Goal: Transaction & Acquisition: Obtain resource

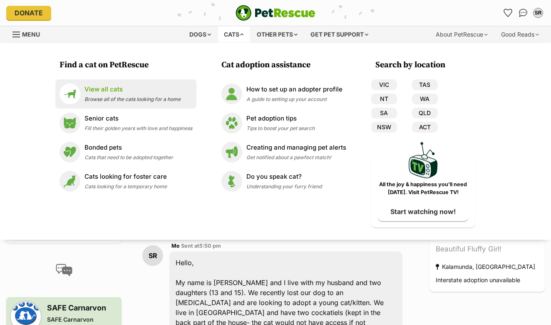
click at [110, 104] on li "View all cats Browse all of the cats looking for a home" at bounding box center [125, 93] width 141 height 29
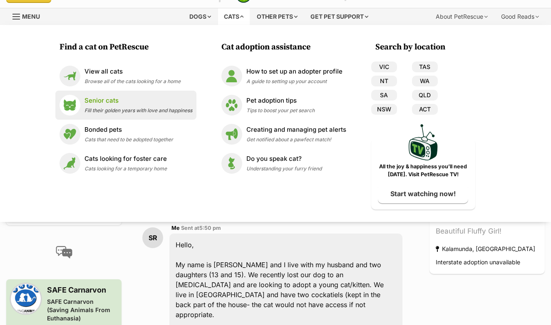
scroll to position [11, 0]
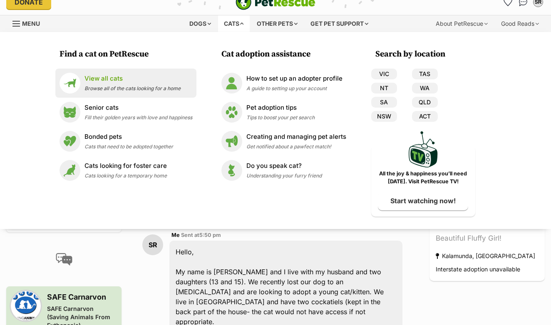
click at [95, 86] on span "Browse all of the cats looking for a home" at bounding box center [132, 88] width 96 height 6
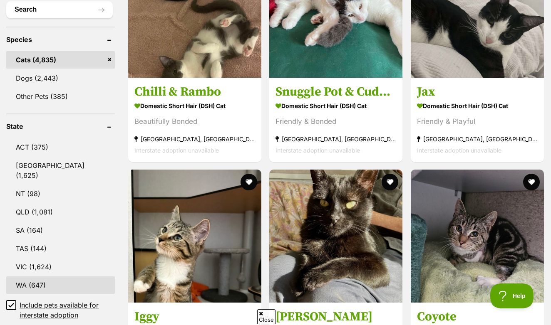
scroll to position [328, 0]
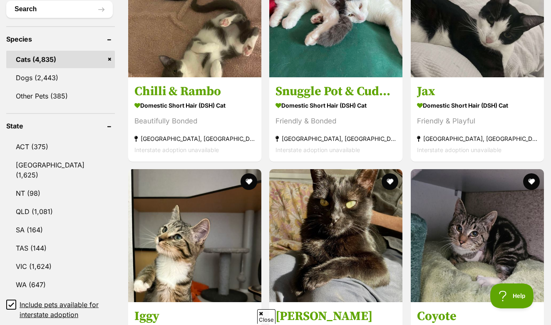
click at [8, 305] on input "Include pets available for interstate adoption" at bounding box center [11, 305] width 10 height 10
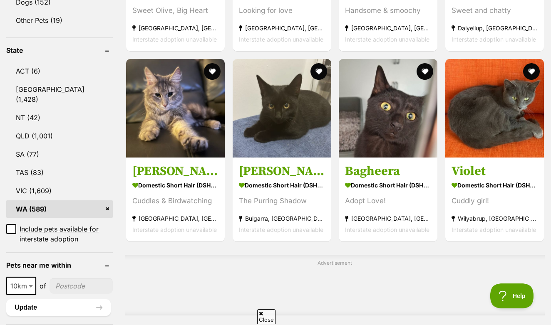
scroll to position [412, 0]
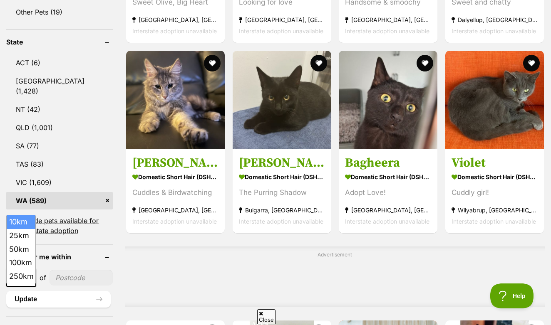
click at [28, 287] on span at bounding box center [31, 278] width 8 height 18
select select "100"
click at [67, 276] on input"] "postcode" at bounding box center [83, 278] width 59 height 16
type input"] "6014"
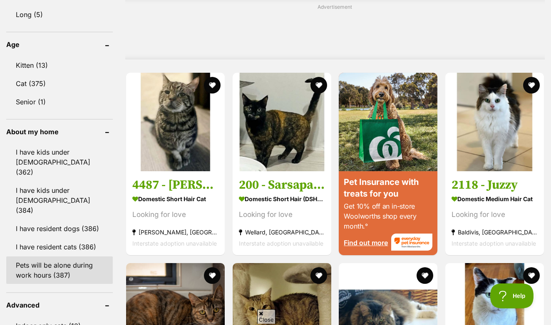
scroll to position [647, 0]
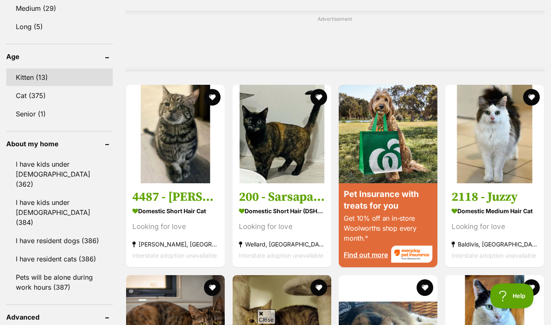
click at [59, 69] on link "Kitten (13)" at bounding box center [59, 77] width 106 height 17
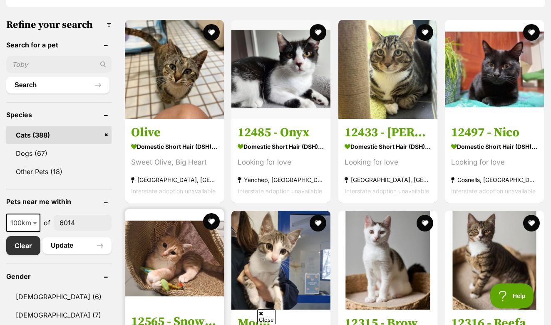
scroll to position [241, 0]
